Goal: Task Accomplishment & Management: Manage account settings

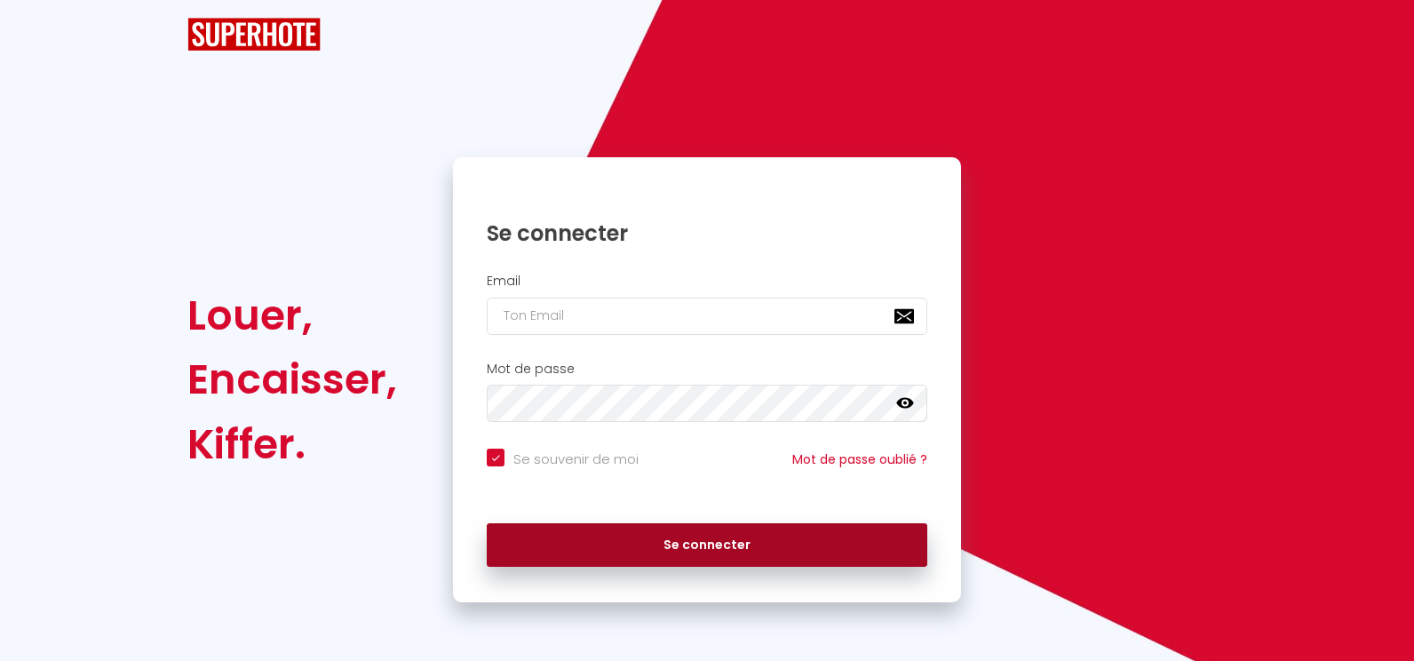
checkbox input "true"
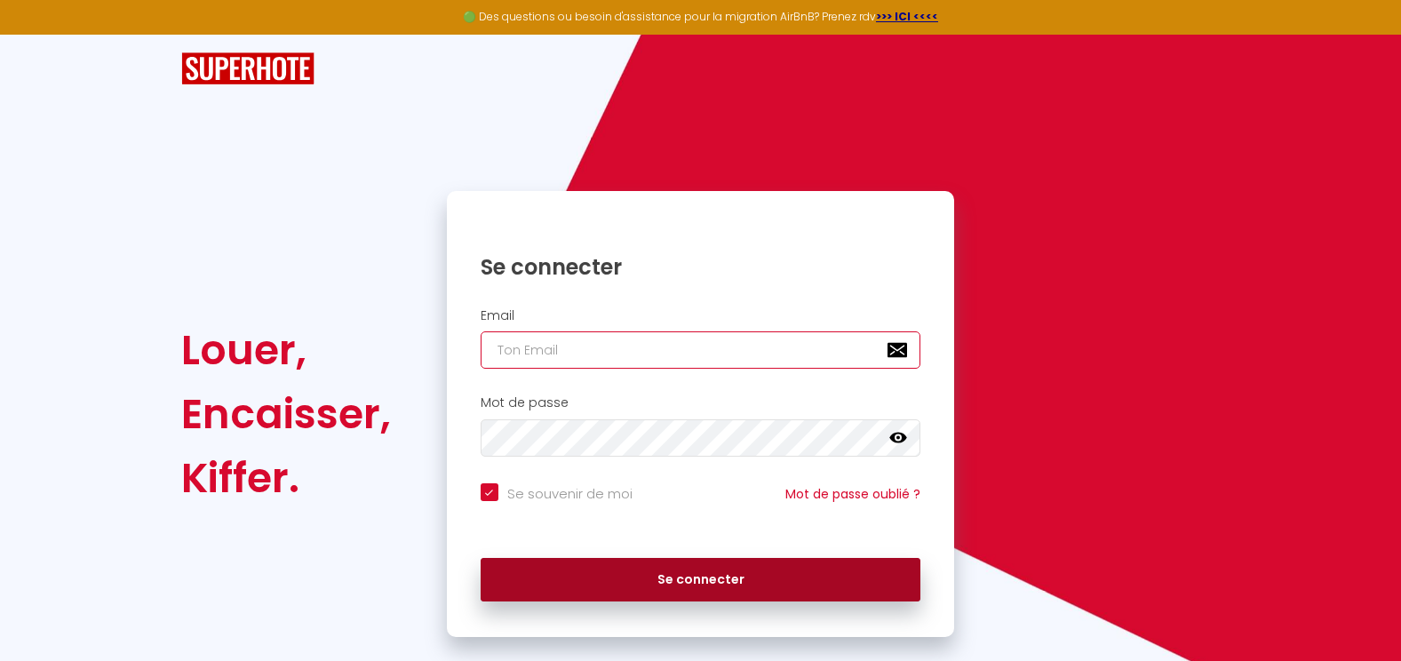
type input "[EMAIL_ADDRESS][DOMAIN_NAME]"
click at [695, 597] on button "Se connecter" at bounding box center [701, 580] width 441 height 44
checkbox input "true"
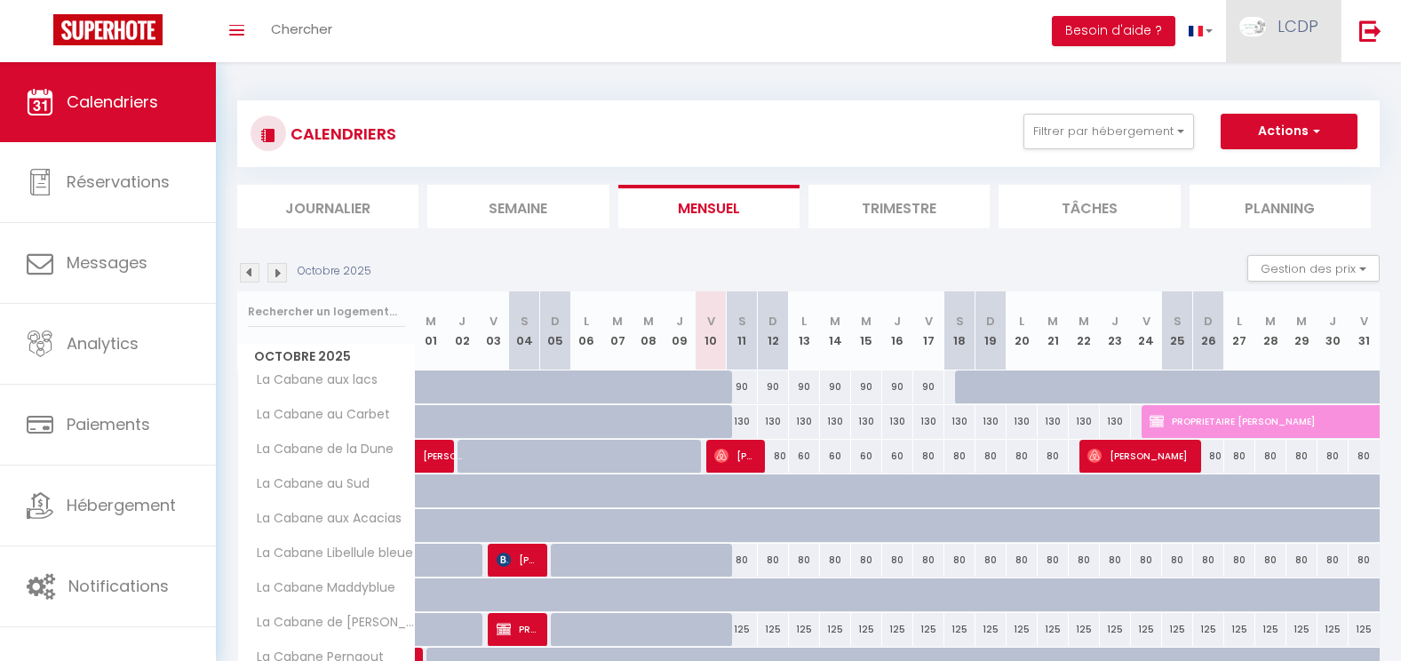
click at [1298, 24] on span "LCDP" at bounding box center [1298, 26] width 41 height 22
click at [1239, 125] on link "Équipe" at bounding box center [1269, 121] width 131 height 30
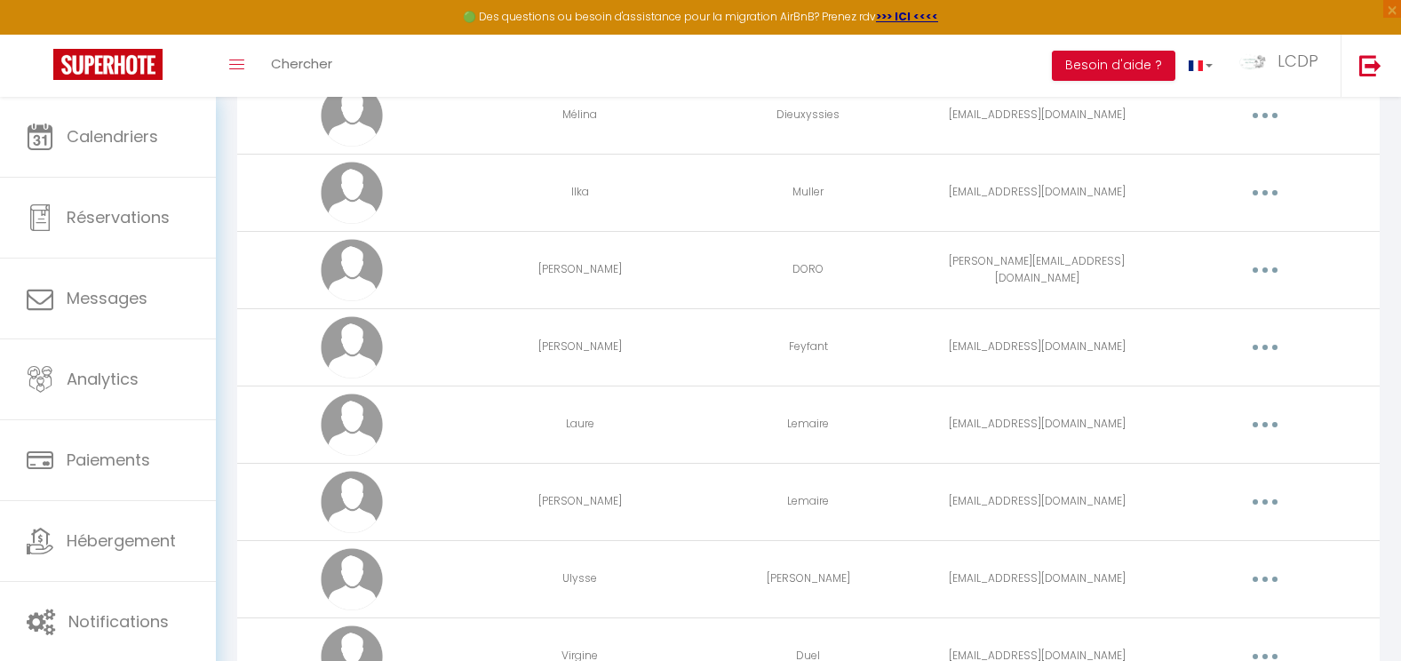
scroll to position [2467, 0]
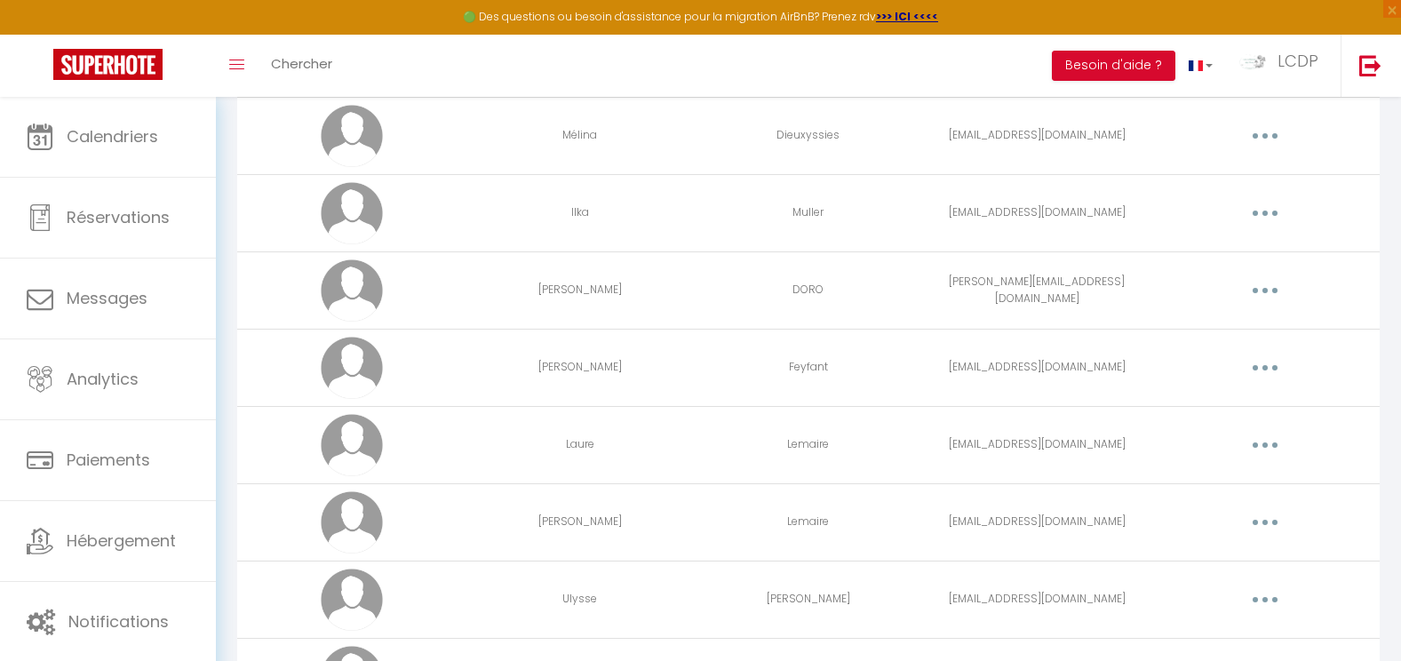
click at [1275, 220] on button "button" at bounding box center [1265, 213] width 50 height 28
click at [1227, 256] on link "Editer" at bounding box center [1218, 254] width 131 height 30
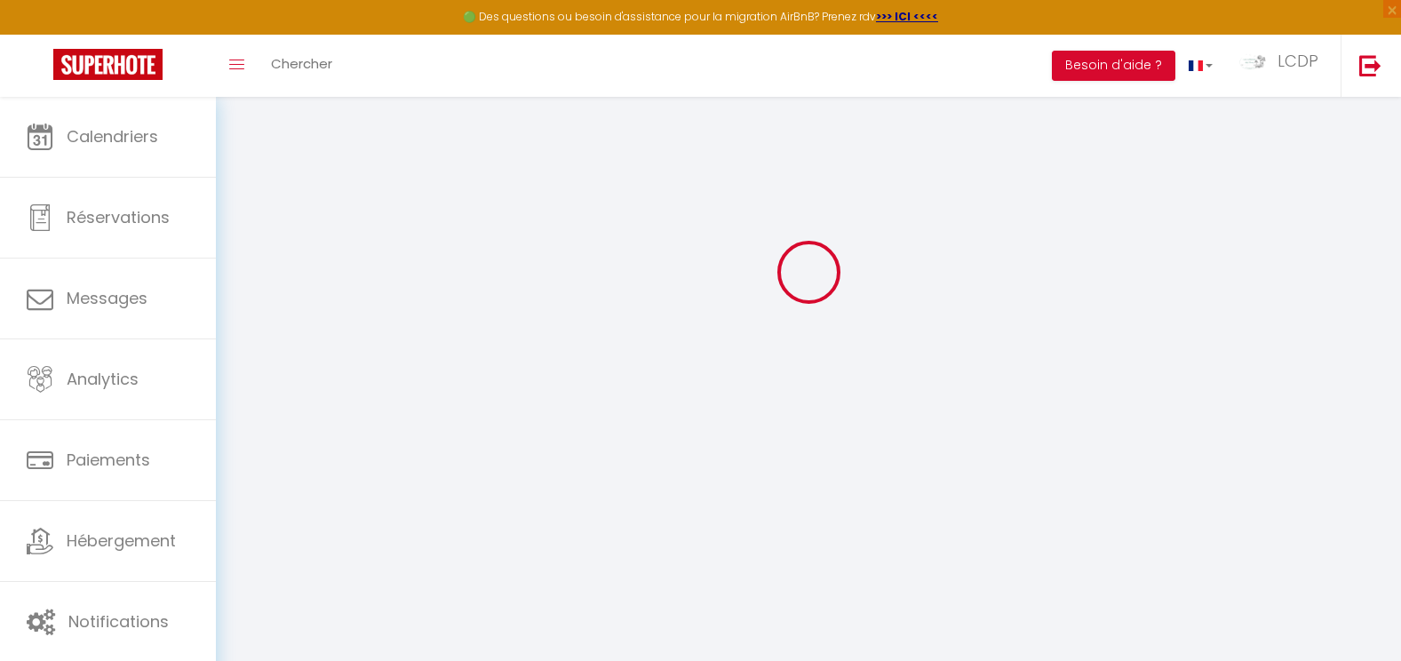
type input "[EMAIL_ADDRESS][DOMAIN_NAME]"
type input "Ilka"
type input "Muller"
type input "[EMAIL_ADDRESS][DOMAIN_NAME]"
type textarea "[URL][DOMAIN_NAME]"
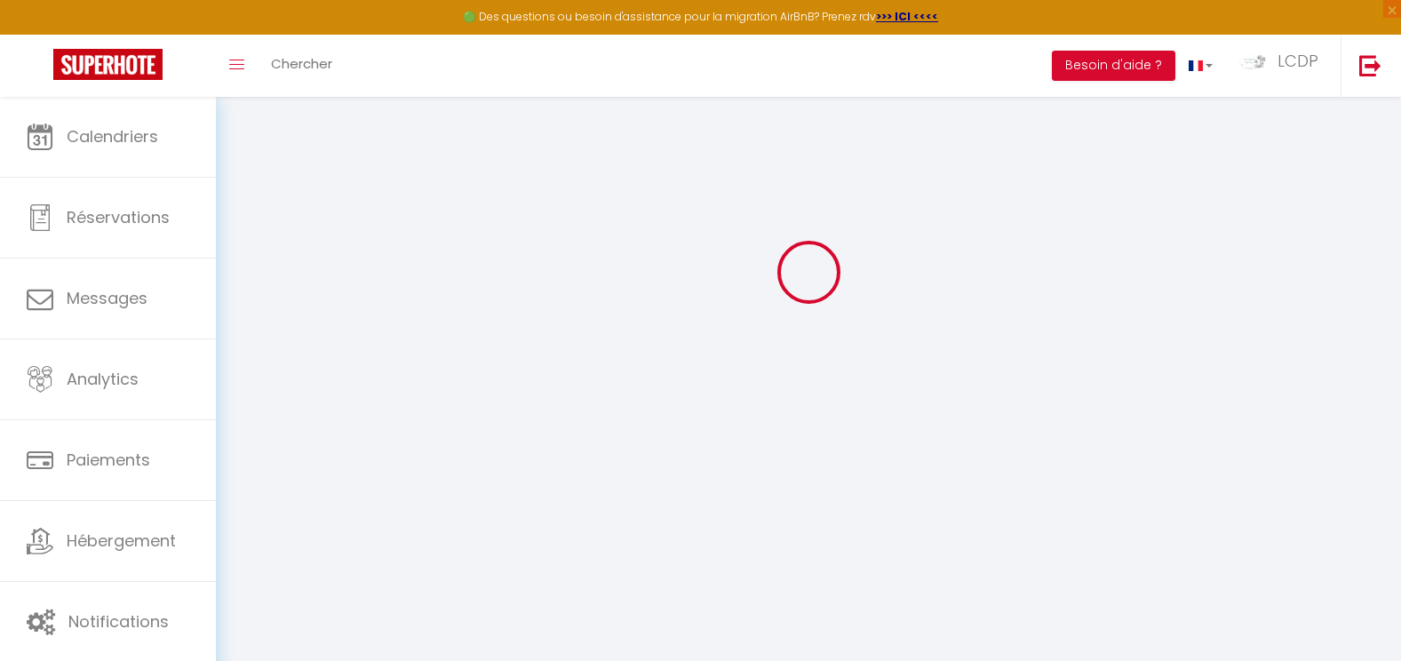
checkbox input "false"
checkbox input "true"
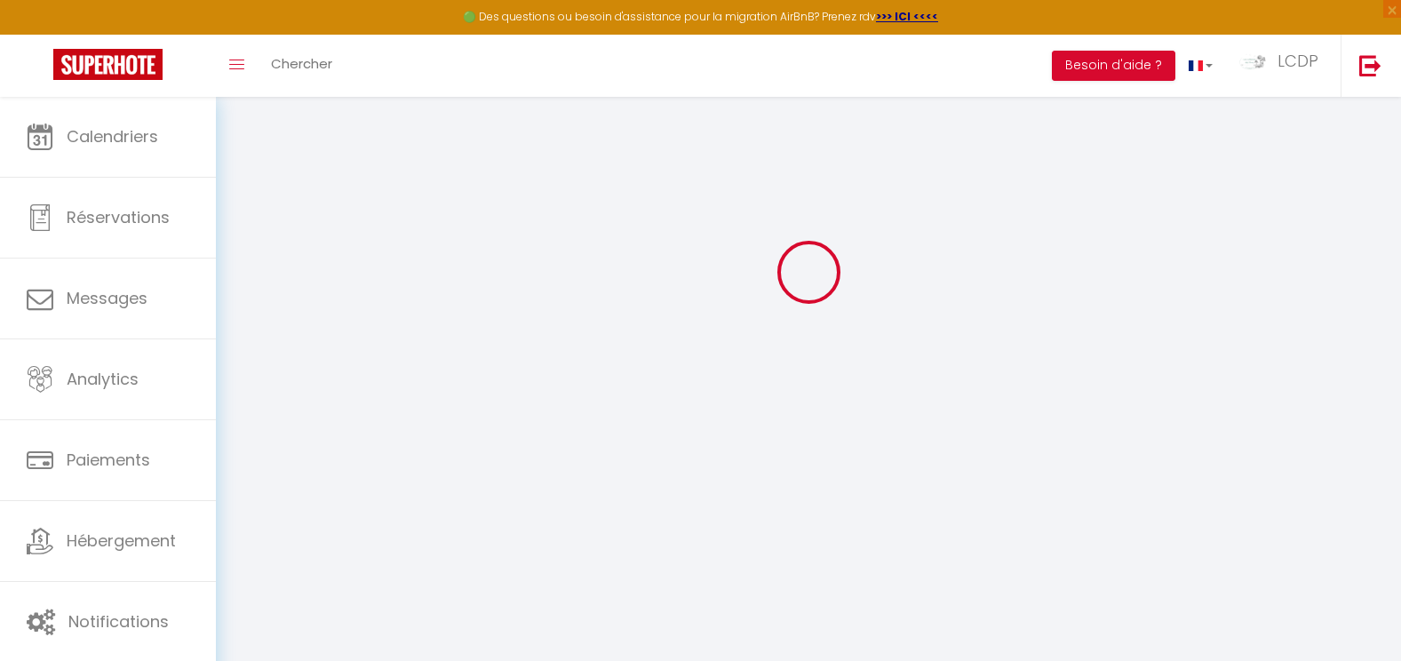
checkbox input "true"
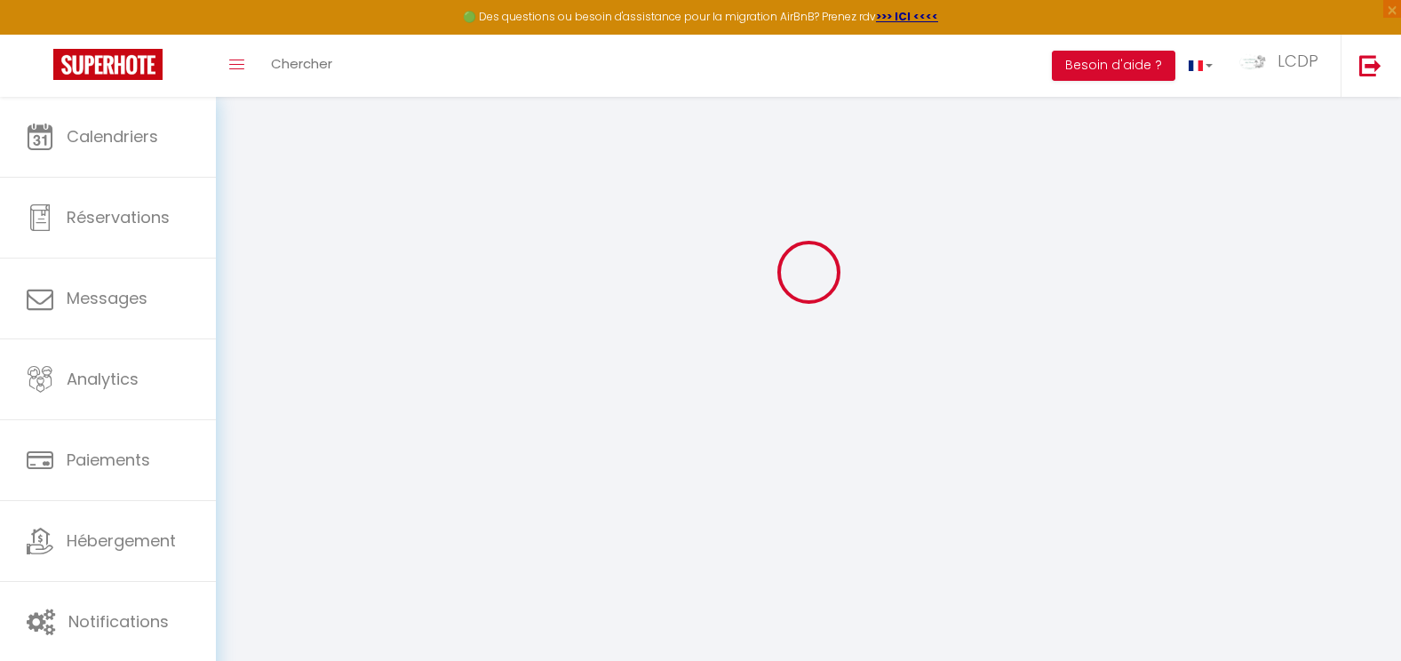
checkbox input "false"
checkbox input "true"
checkbox input "false"
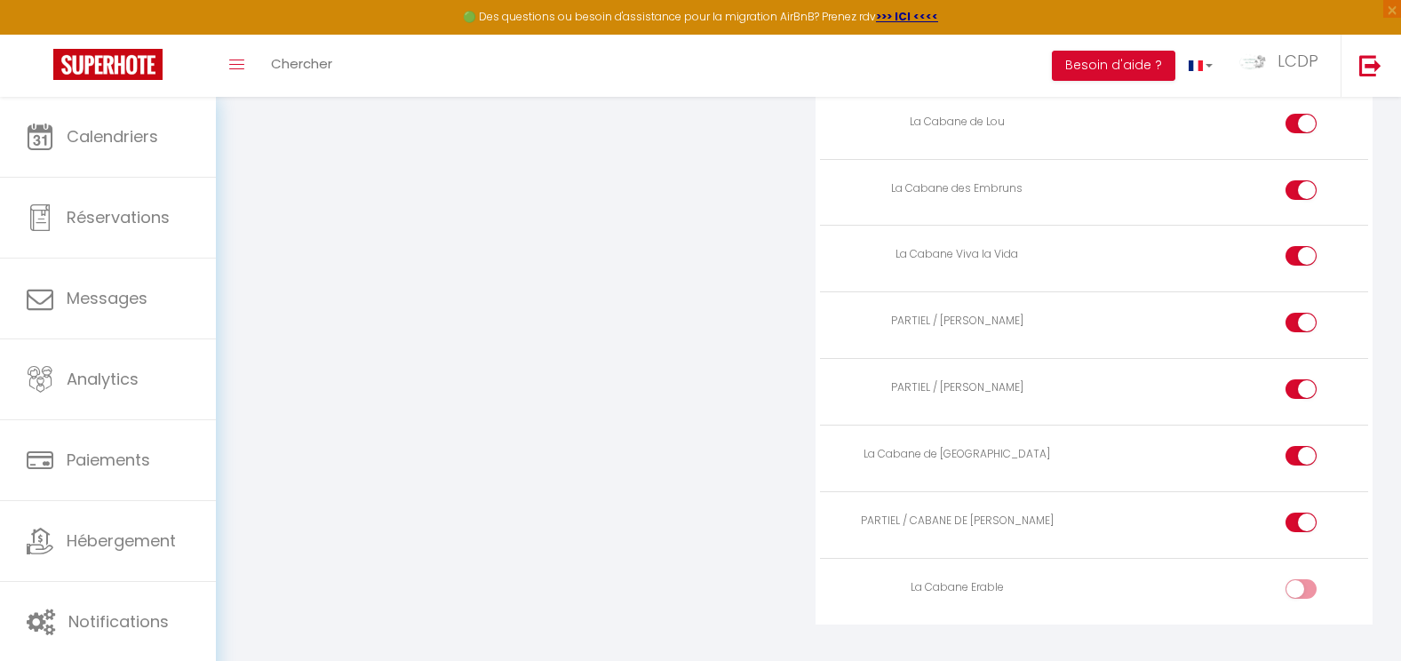
scroll to position [4749, 0]
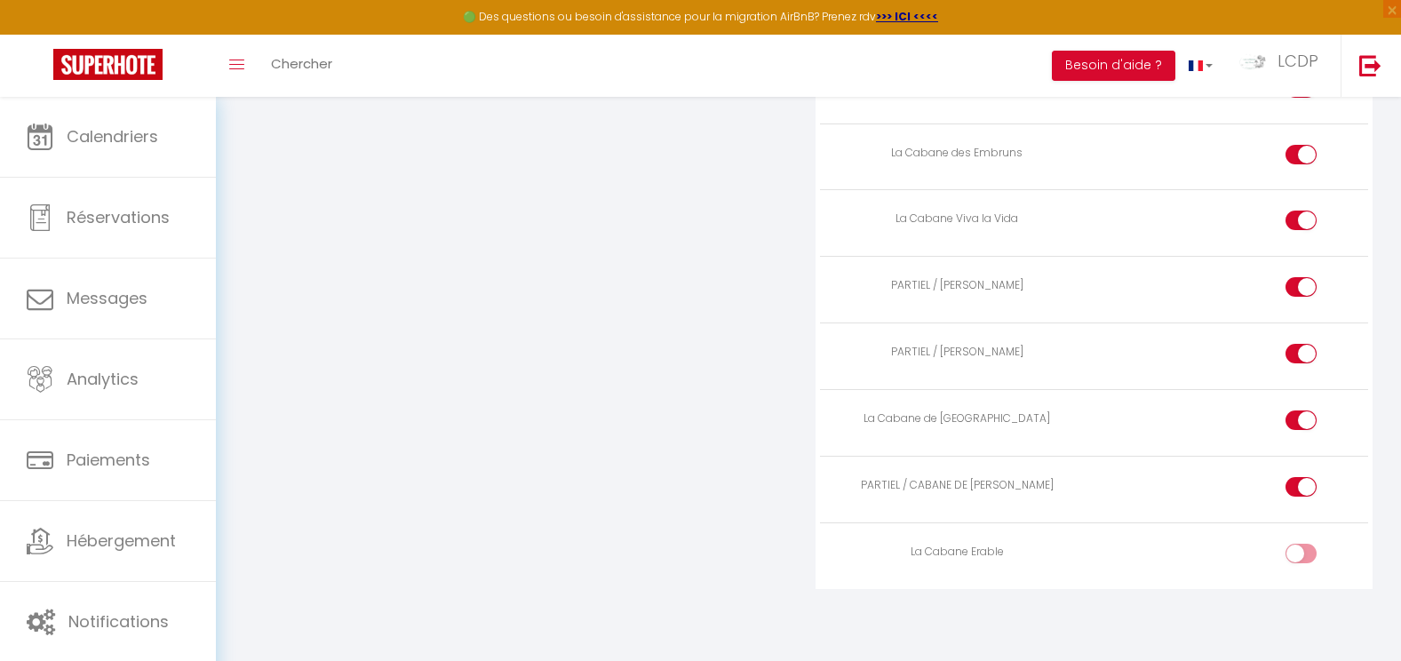
click at [1307, 561] on input "checkbox" at bounding box center [1316, 557] width 31 height 27
checkbox input "true"
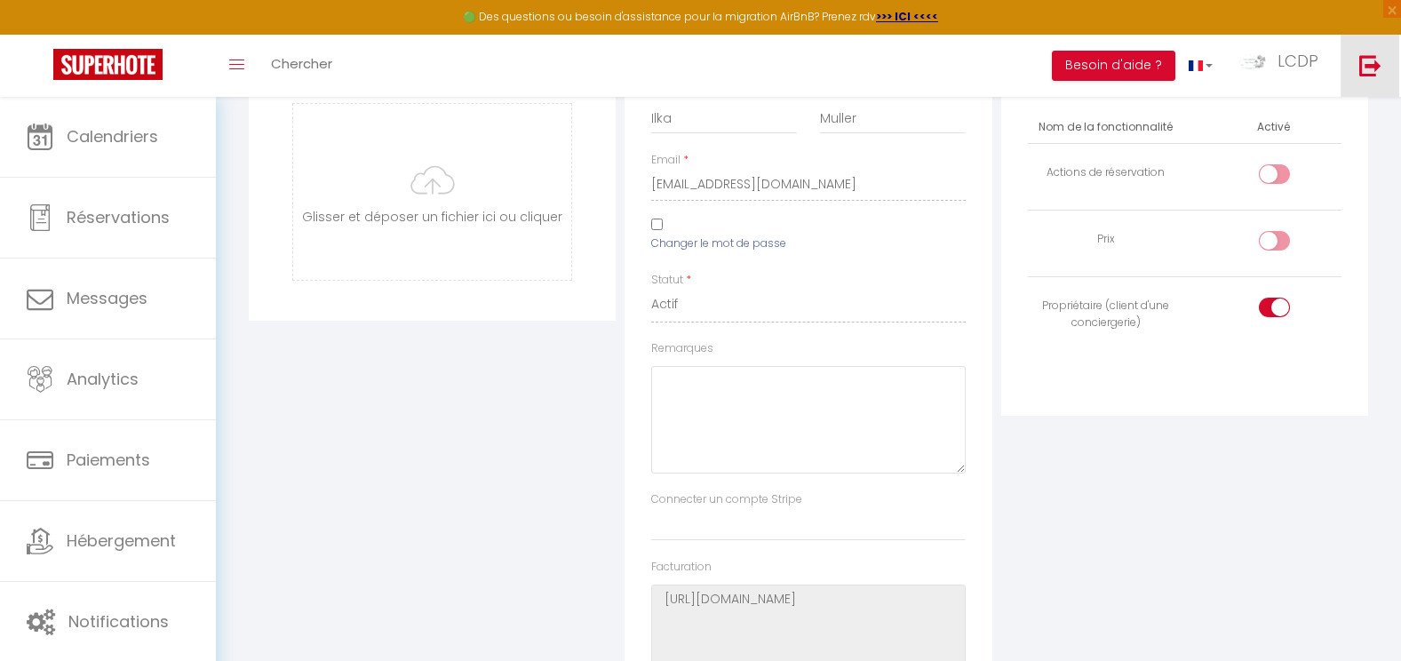
scroll to position [0, 0]
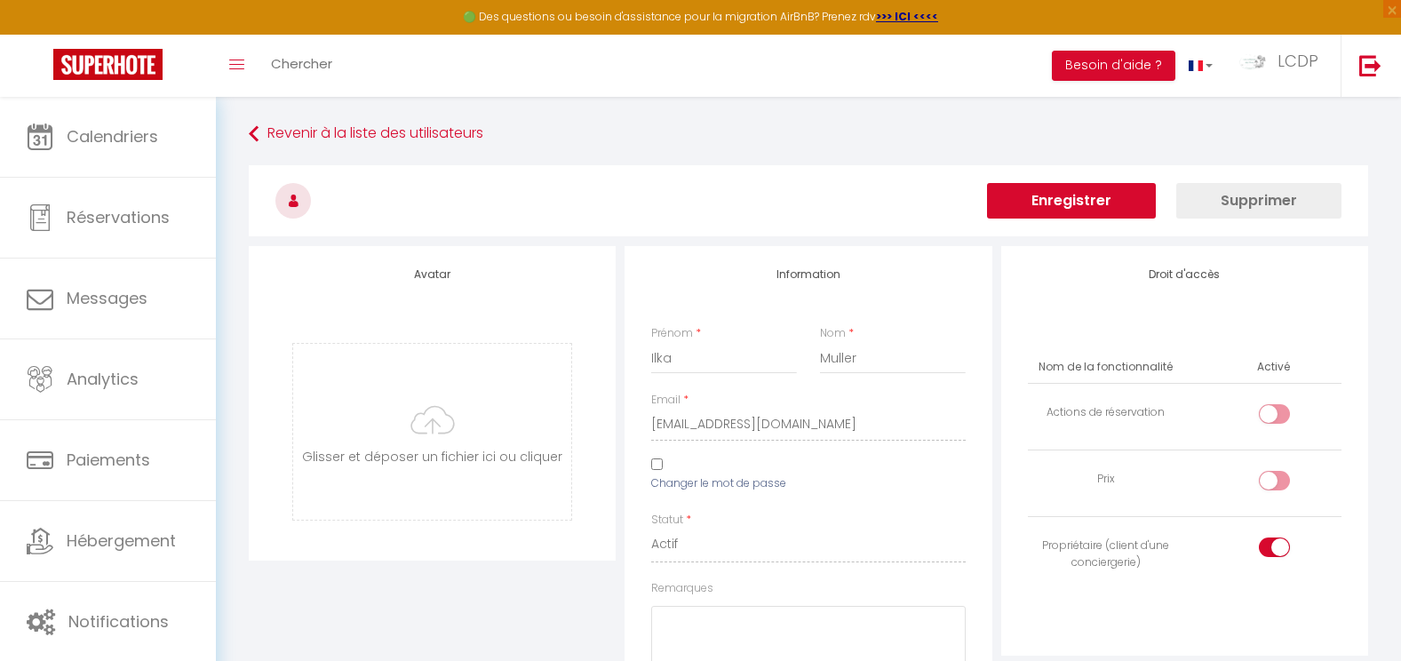
click at [1106, 213] on button "Enregistrer" at bounding box center [1071, 201] width 169 height 36
